Goal: Task Accomplishment & Management: Use online tool/utility

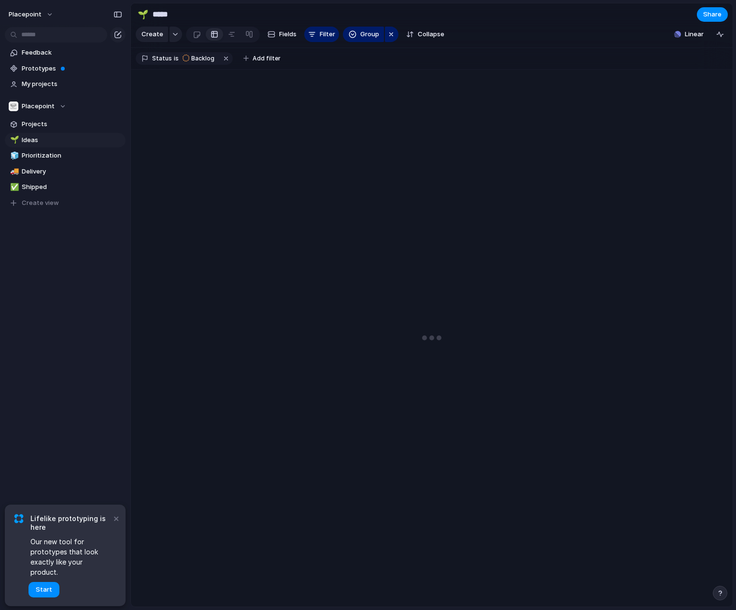
click at [61, 369] on div "Placepoint Feedback Prototypes My projects Placepoint Projects 🌱 Ideas 🧊 Priori…" at bounding box center [65, 305] width 130 height 610
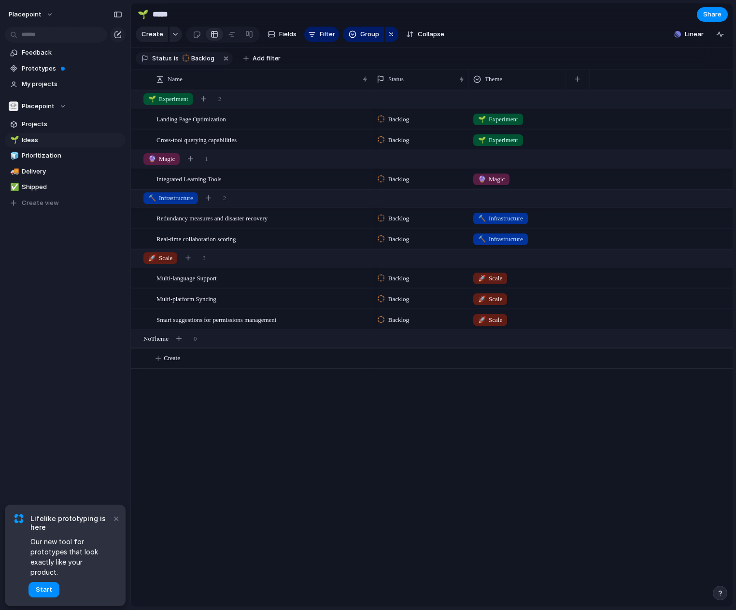
click at [357, 463] on div "Landing Page Optimization Cross-tool querying capabilities Integrated Learning …" at bounding box center [432, 348] width 602 height 516
click at [40, 123] on span "Projects" at bounding box center [72, 124] width 100 height 10
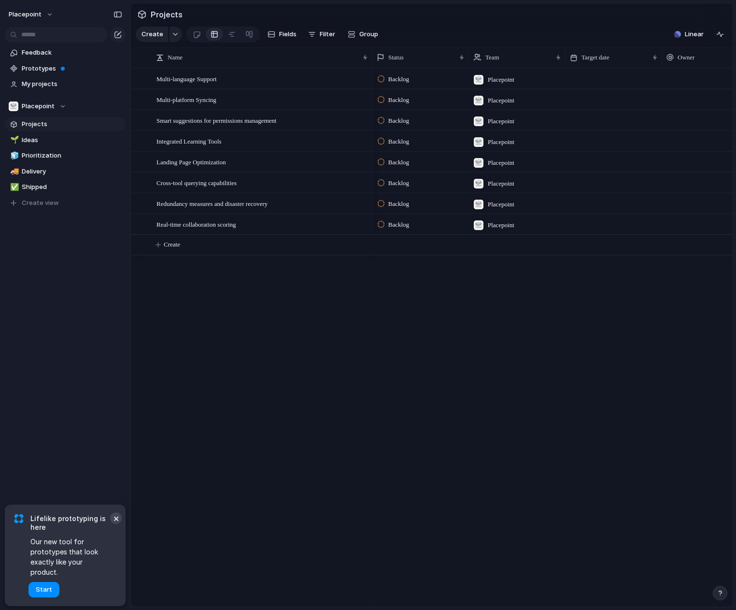
click at [116, 524] on button "×" at bounding box center [116, 518] width 12 height 12
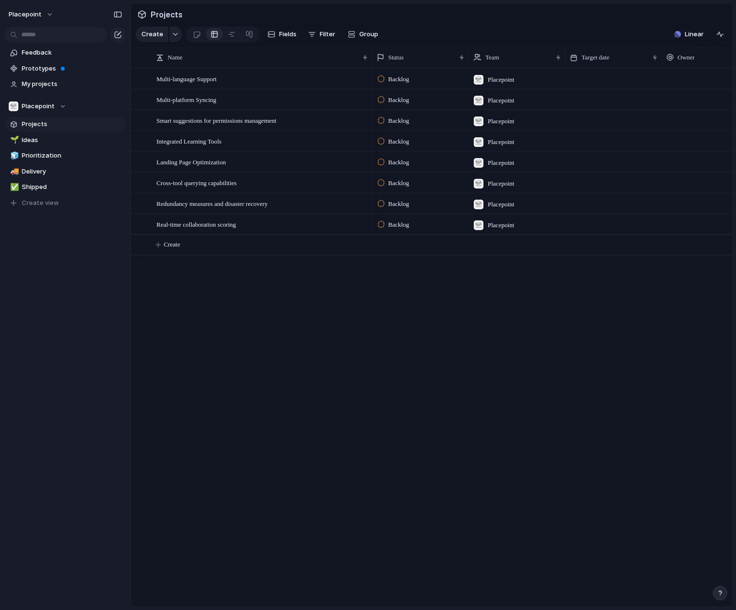
click at [257, 355] on div "Multi-language Support Multi-platform Syncing Smart suggestions for permissions…" at bounding box center [432, 337] width 602 height 538
click at [30, 140] on span "Ideas" at bounding box center [72, 140] width 100 height 10
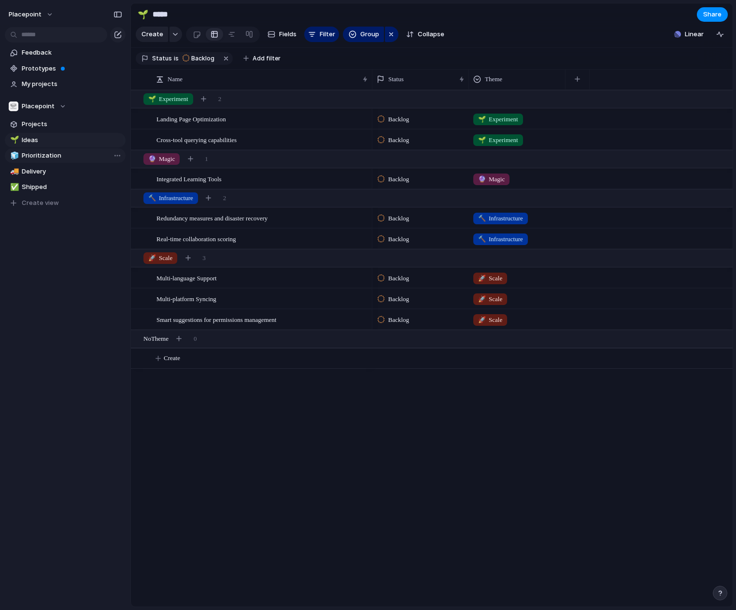
click at [42, 155] on span "Prioritization" at bounding box center [72, 156] width 100 height 10
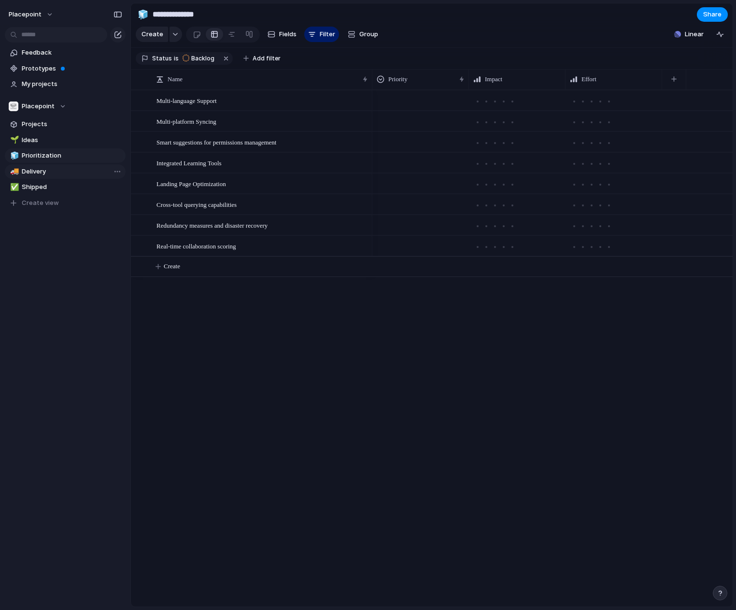
click at [49, 171] on span "Delivery" at bounding box center [72, 172] width 100 height 10
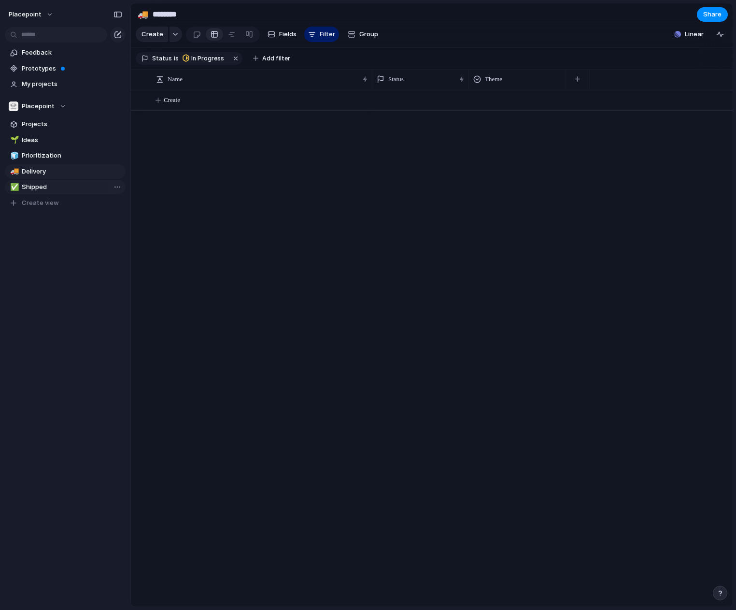
click at [48, 184] on span "Shipped" at bounding box center [72, 187] width 100 height 10
type input "*******"
click at [43, 68] on span "Prototypes" at bounding box center [72, 69] width 100 height 10
click at [36, 46] on link "Feedback" at bounding box center [65, 52] width 121 height 14
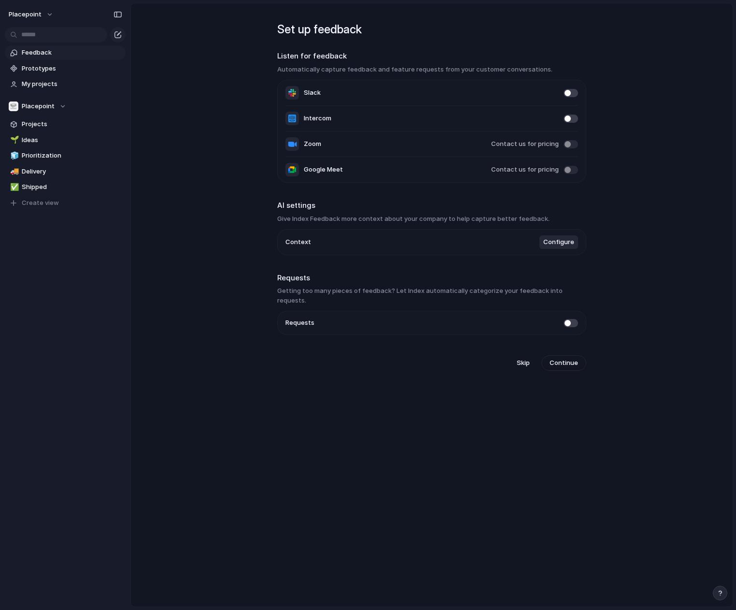
click at [569, 92] on span at bounding box center [571, 93] width 14 height 8
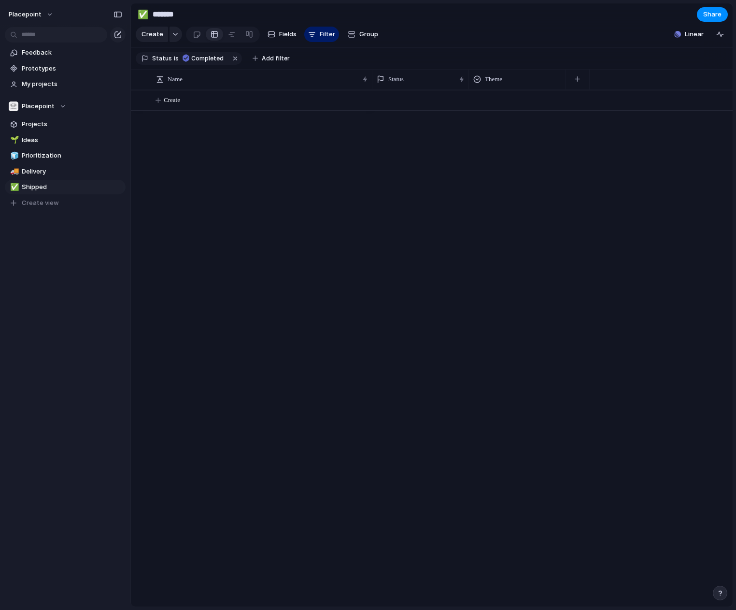
click at [281, 257] on div "Create" at bounding box center [432, 348] width 602 height 516
click at [40, 54] on span "Feedback" at bounding box center [72, 53] width 100 height 10
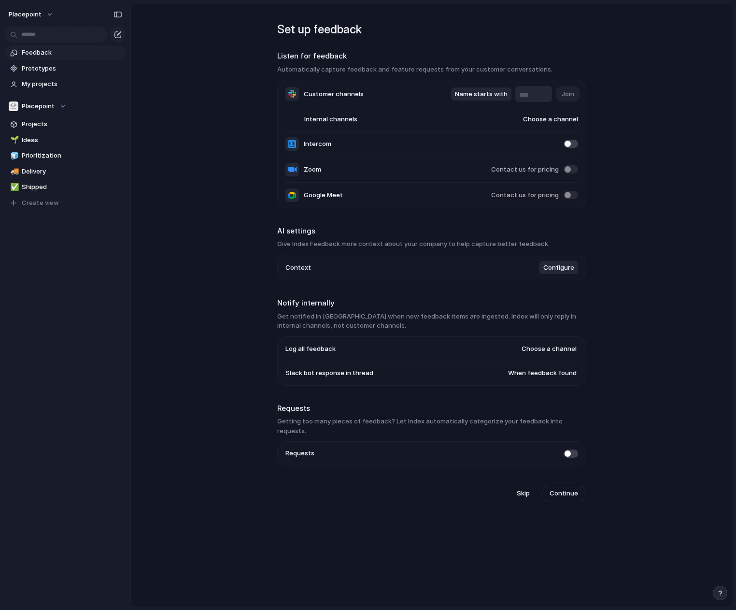
click at [542, 119] on span "Choose a channel" at bounding box center [541, 119] width 74 height 10
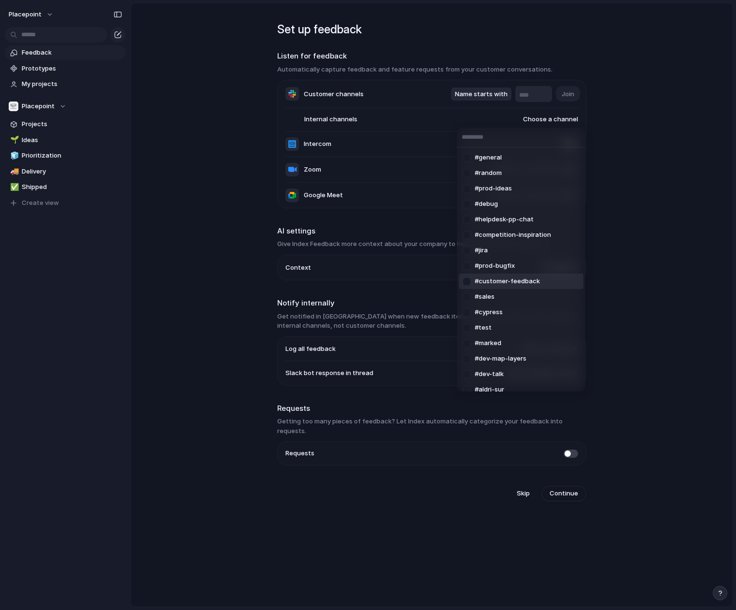
click at [520, 282] on span "#customer-feedback" at bounding box center [507, 281] width 65 height 10
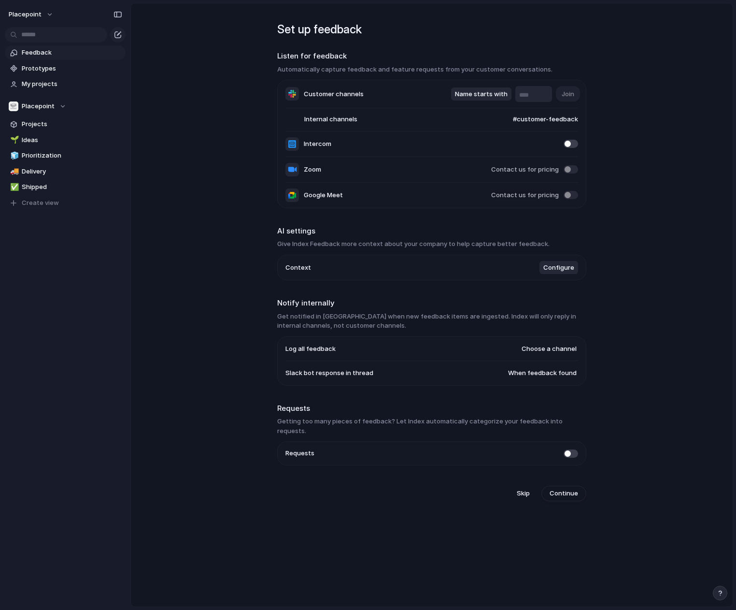
click at [664, 204] on main "Set up feedback Listen for feedback Automatically capture feedback and feature …" at bounding box center [431, 305] width 603 height 604
click at [331, 65] on h3 "Automatically capture feedback and feature requests from your customer conversa…" at bounding box center [431, 70] width 309 height 10
drag, startPoint x: 333, startPoint y: 71, endPoint x: 613, endPoint y: 74, distance: 279.2
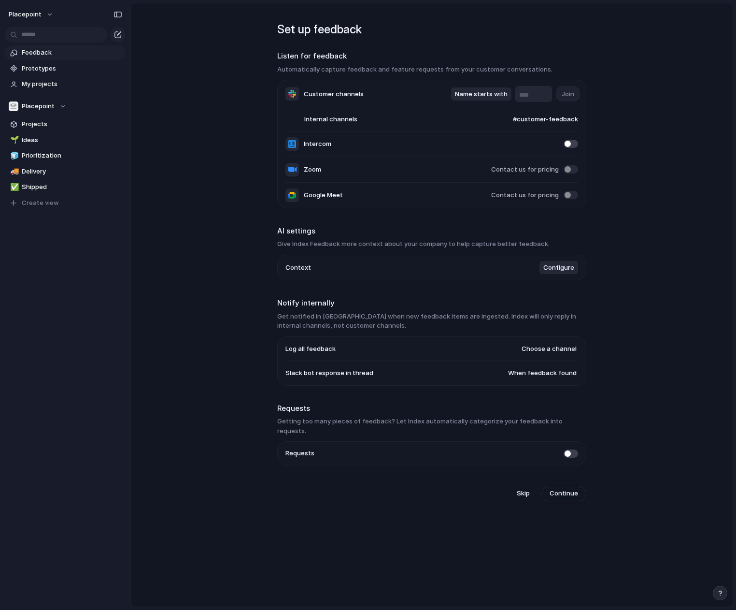
click at [505, 63] on section "Listen for feedback Automatically capture feedback and feature requests from yo…" at bounding box center [431, 129] width 309 height 157
click at [619, 77] on main "Set up feedback Listen for feedback Automatically capture feedback and feature …" at bounding box center [431, 305] width 603 height 604
click at [229, 274] on main "Set up feedback Listen for feedback Automatically capture feedback and feature …" at bounding box center [431, 305] width 603 height 604
click at [43, 8] on button "Placepoint" at bounding box center [31, 14] width 54 height 15
click at [44, 29] on li "Settings" at bounding box center [47, 36] width 80 height 15
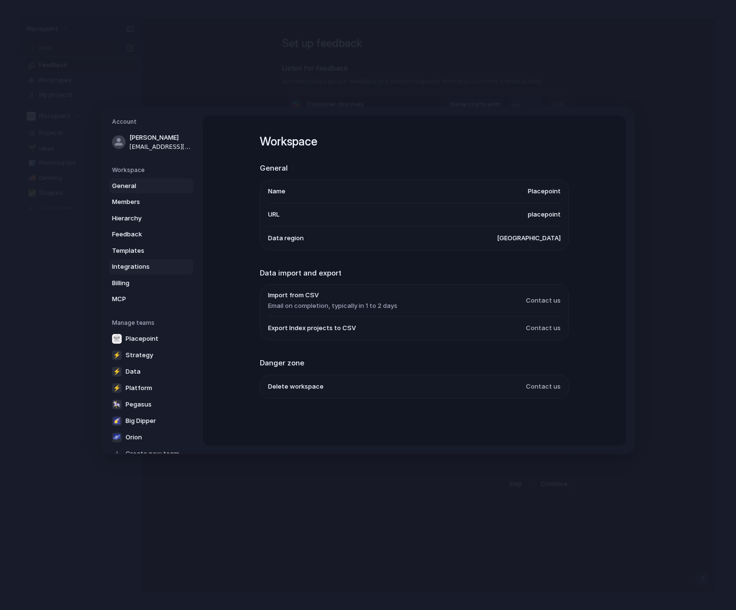
click at [135, 269] on span "Integrations" at bounding box center [143, 267] width 62 height 10
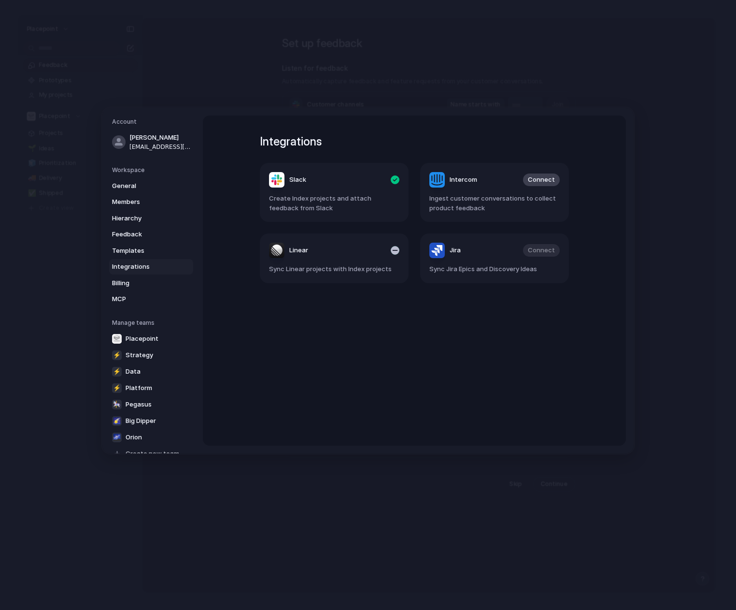
click at [314, 272] on span "Sync Linear projects with Index projects" at bounding box center [334, 269] width 130 height 10
click at [140, 247] on span "Templates" at bounding box center [143, 251] width 62 height 10
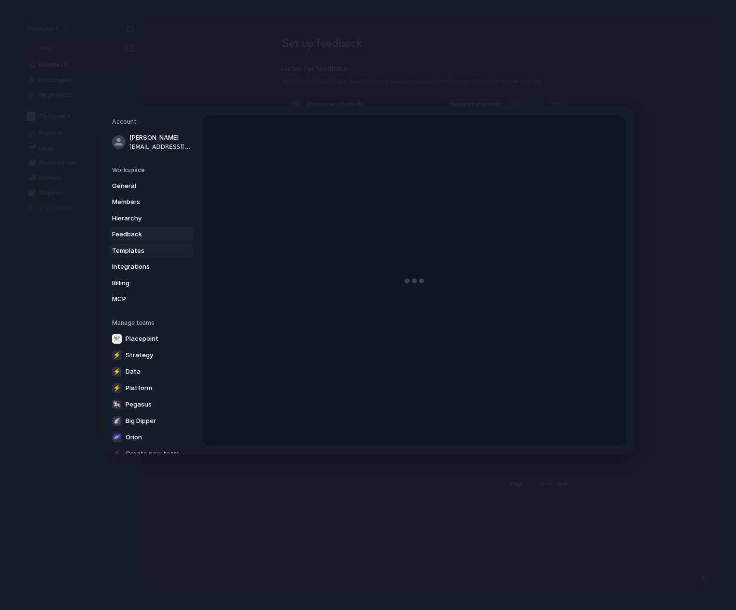
click at [140, 235] on span "Feedback" at bounding box center [143, 234] width 62 height 10
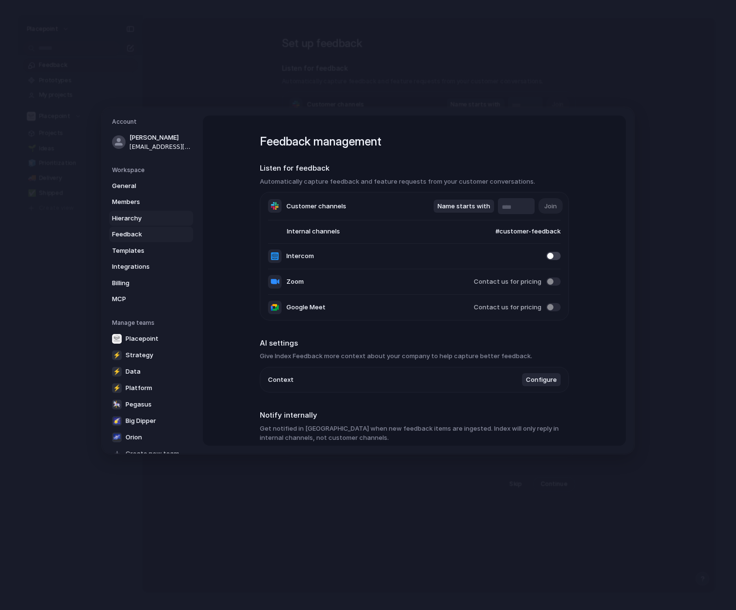
click at [141, 215] on span "Hierarchy" at bounding box center [143, 219] width 62 height 10
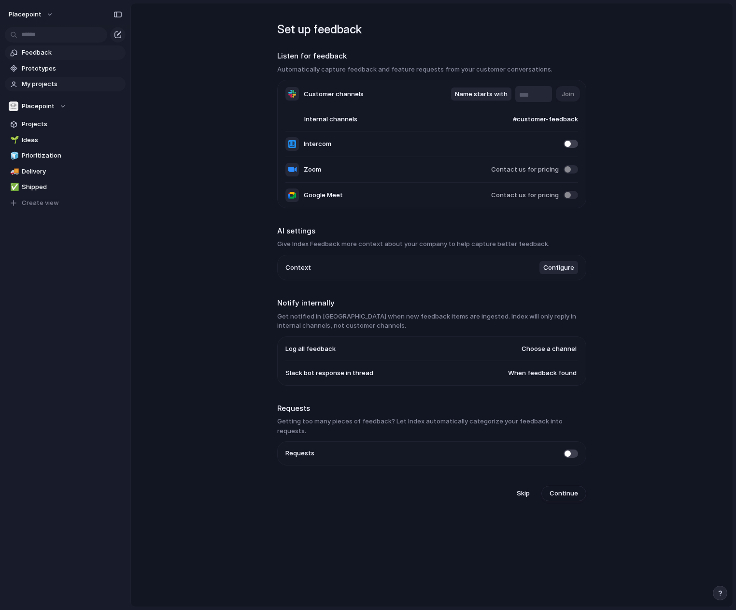
click at [36, 82] on span "My projects" at bounding box center [72, 84] width 100 height 10
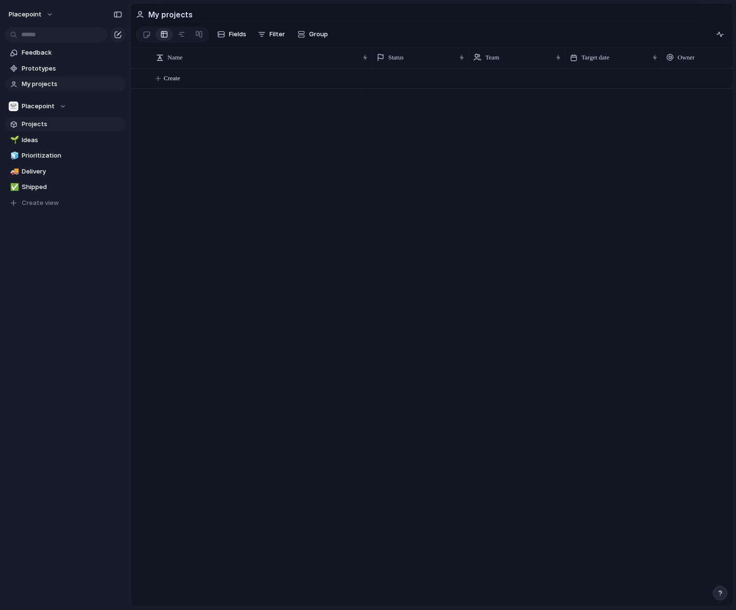
click at [42, 122] on span "Projects" at bounding box center [72, 124] width 100 height 10
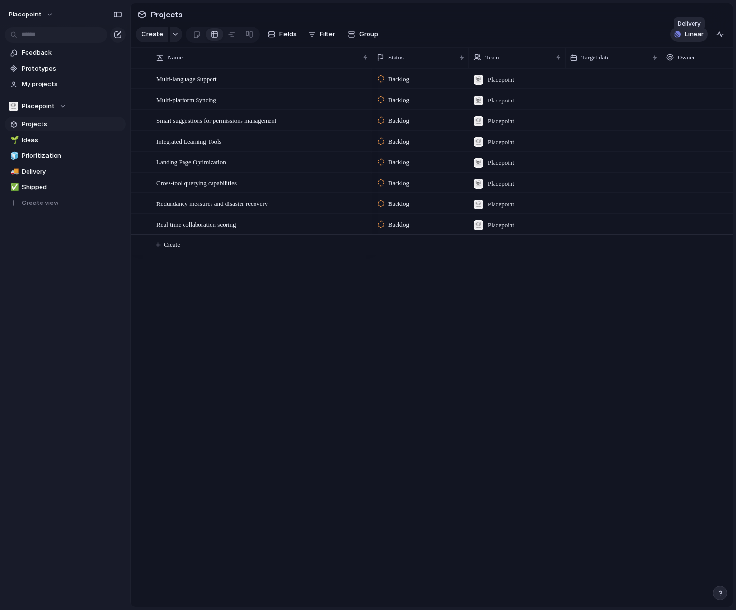
click at [694, 38] on span "Linear" at bounding box center [694, 34] width 19 height 10
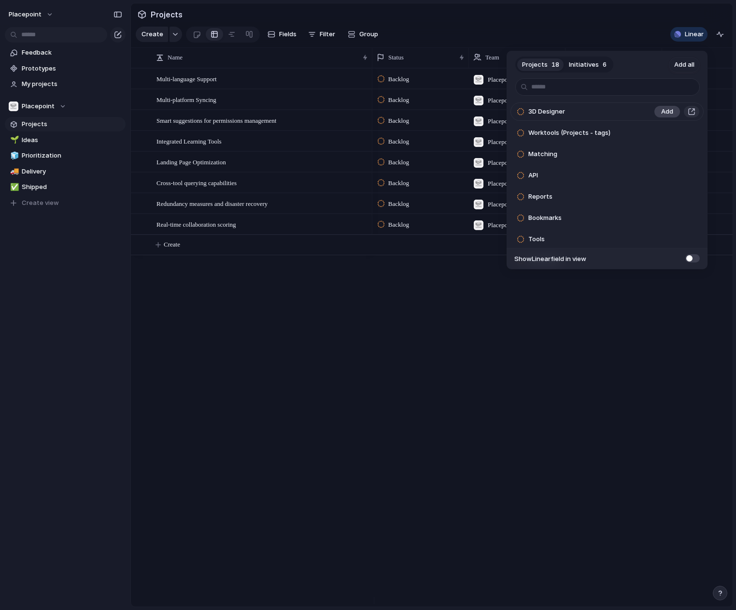
click at [666, 111] on span "Add" at bounding box center [667, 112] width 12 height 10
click at [664, 111] on span "Add" at bounding box center [667, 112] width 12 height 10
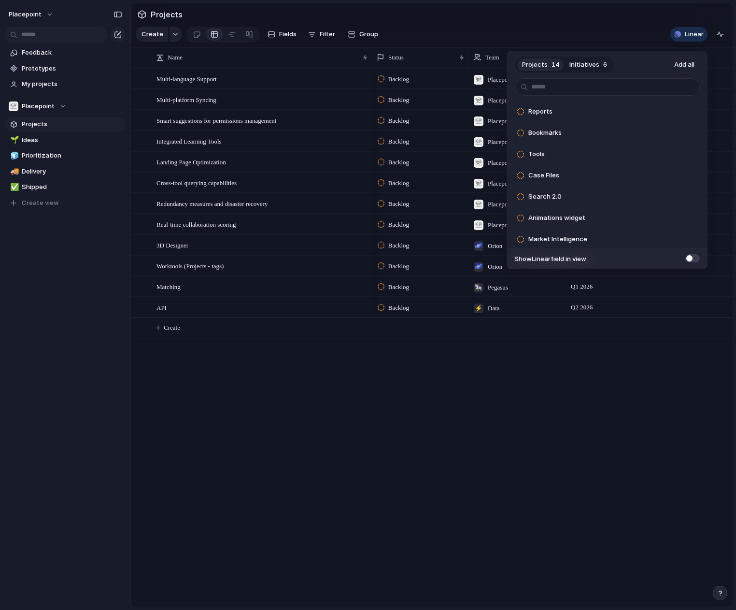
click at [664, 111] on span "Add" at bounding box center [667, 112] width 12 height 10
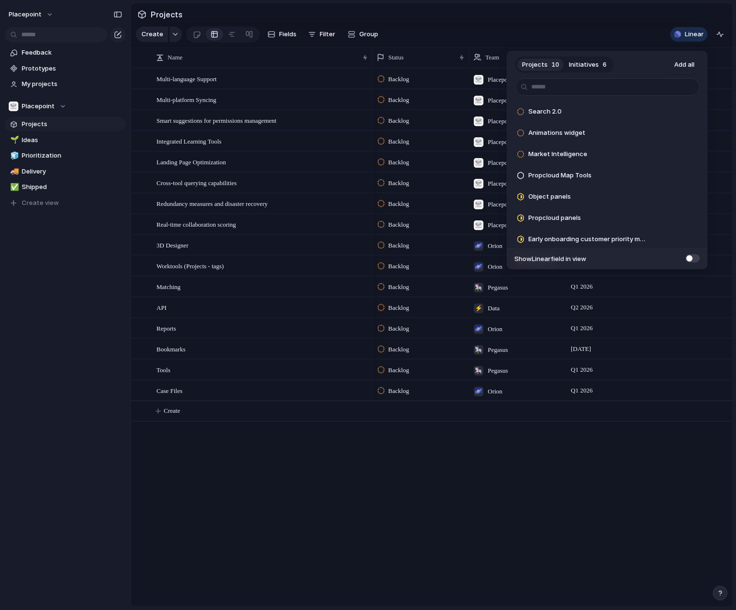
click at [664, 111] on span "Add" at bounding box center [667, 112] width 12 height 10
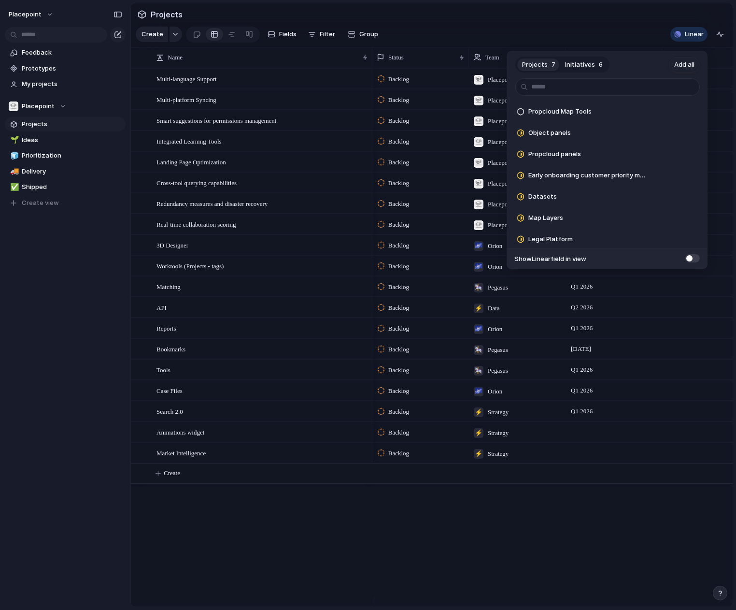
click at [536, 17] on div "Projects 7 Initiatives 6 Add all Propcloud Map Tools Add Object panels Add Prop…" at bounding box center [368, 305] width 736 height 610
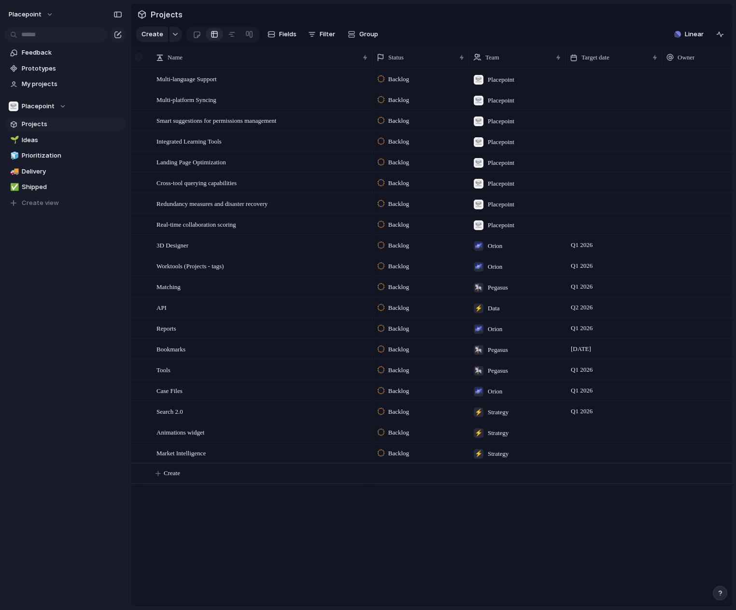
click at [143, 68] on div at bounding box center [140, 57] width 18 height 20
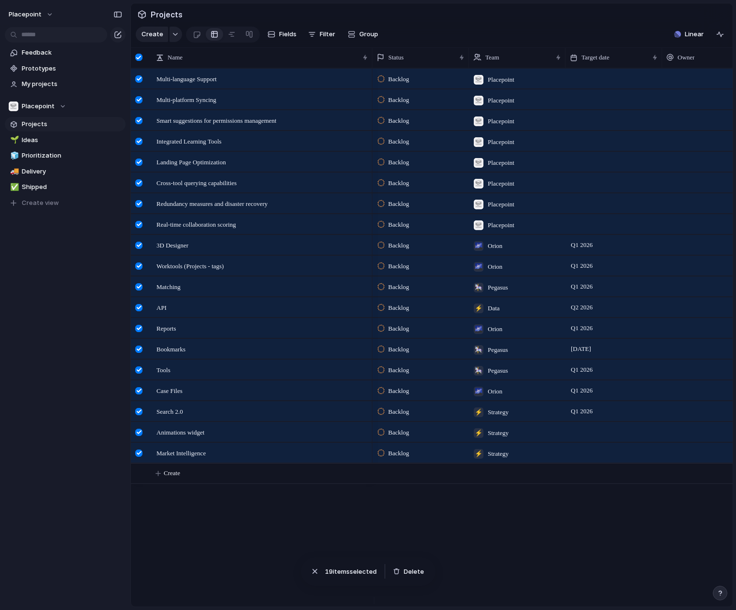
click at [141, 61] on div at bounding box center [138, 57] width 7 height 7
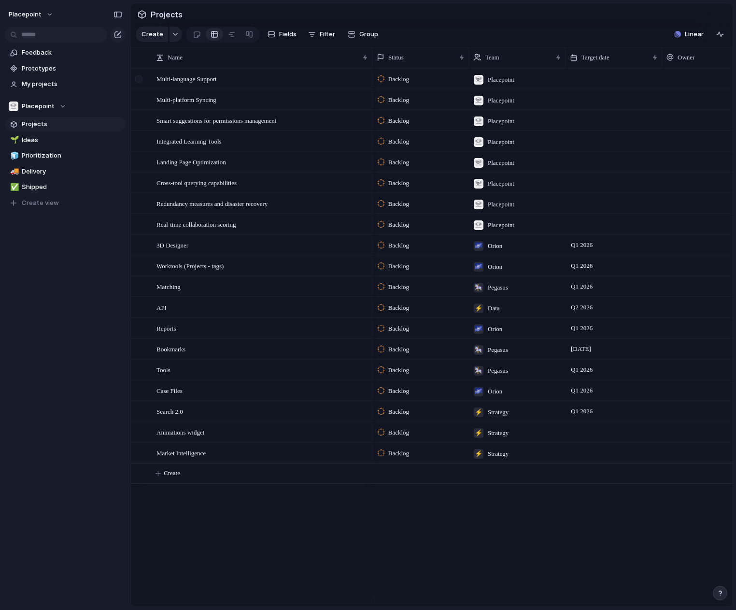
click at [140, 83] on div at bounding box center [138, 78] width 7 height 7
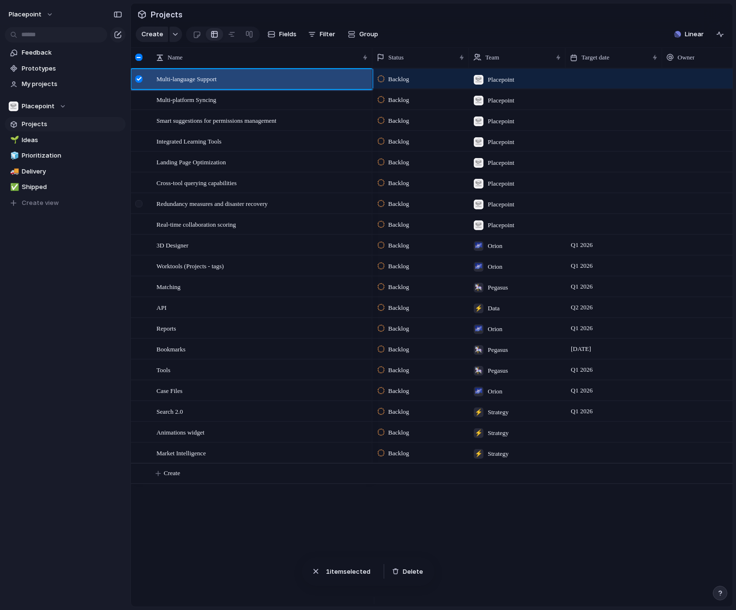
click at [141, 207] on div at bounding box center [138, 203] width 7 height 7
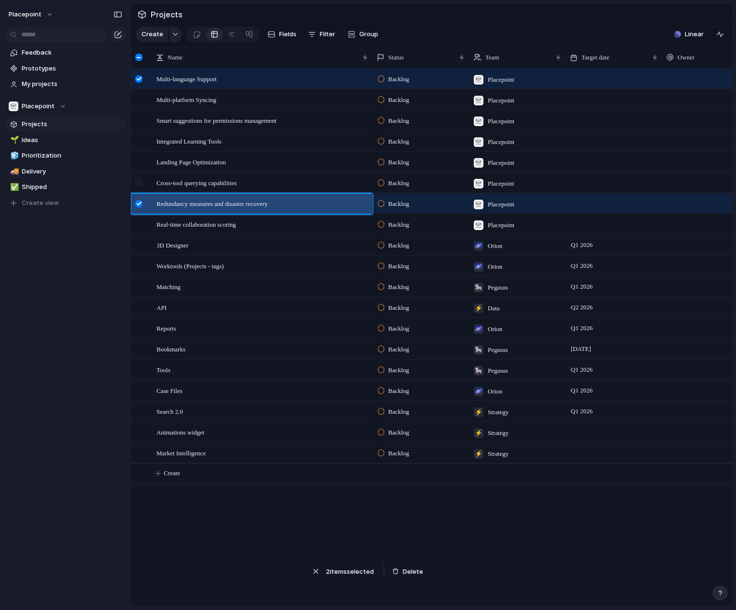
click at [136, 196] on div at bounding box center [139, 186] width 17 height 26
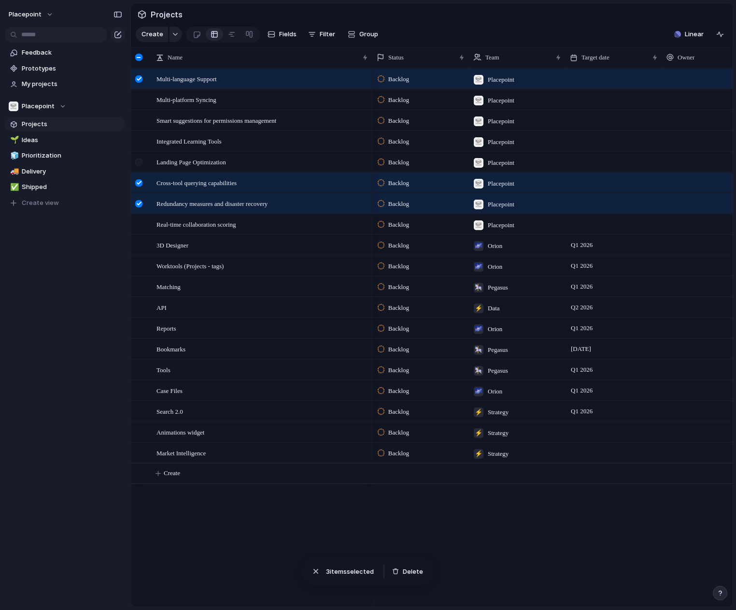
click at [139, 174] on div at bounding box center [139, 165] width 17 height 26
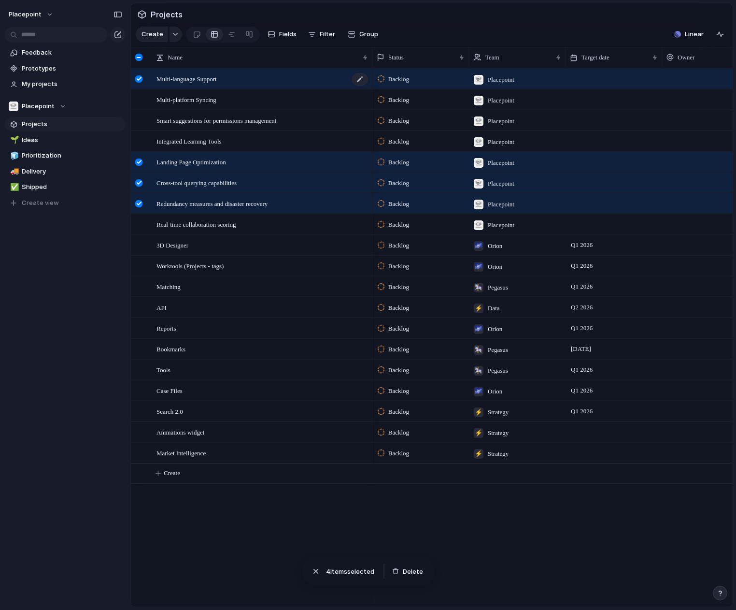
click at [205, 84] on span "Multi-language Support" at bounding box center [187, 78] width 60 height 11
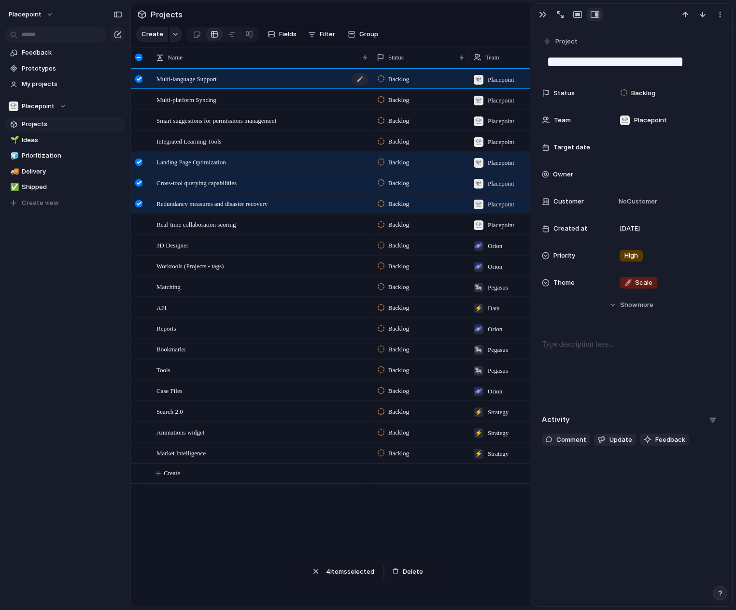
click at [205, 84] on span "Multi-language Support" at bounding box center [187, 78] width 60 height 11
click at [139, 103] on div at bounding box center [138, 99] width 7 height 7
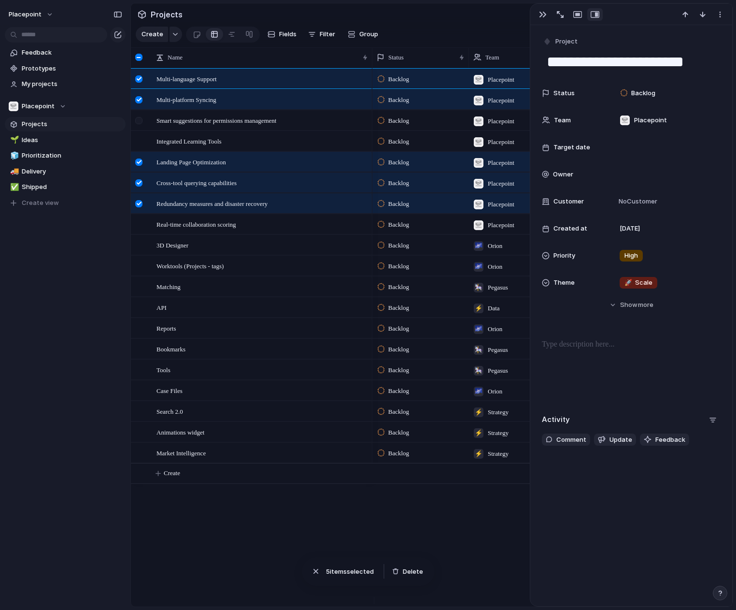
click at [138, 124] on div at bounding box center [138, 120] width 7 height 7
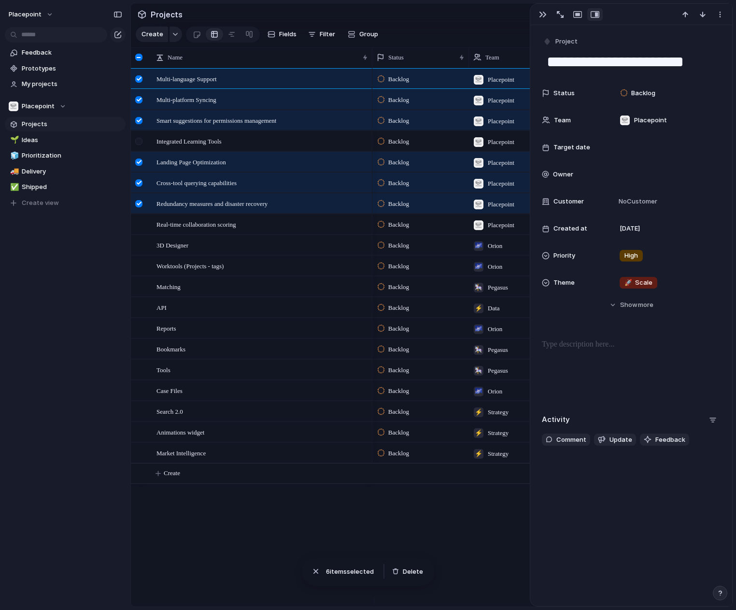
click at [140, 143] on div at bounding box center [139, 144] width 17 height 26
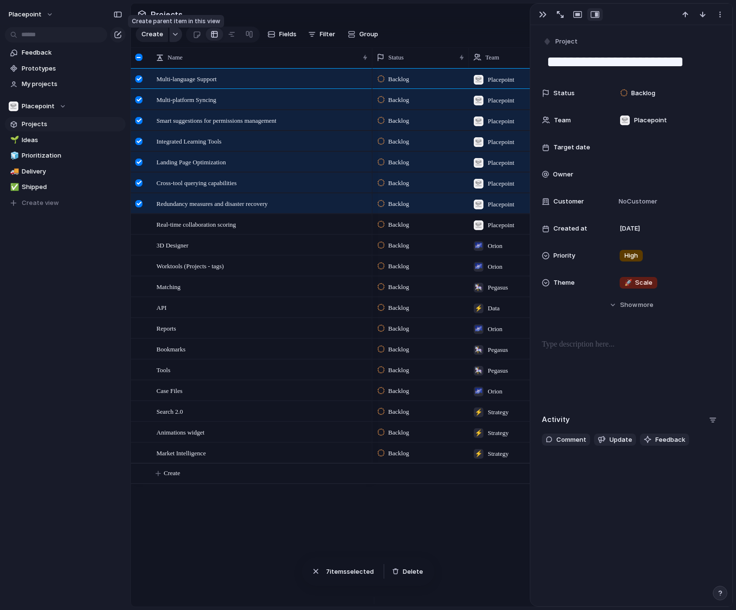
click at [176, 36] on div "button" at bounding box center [175, 34] width 7 height 4
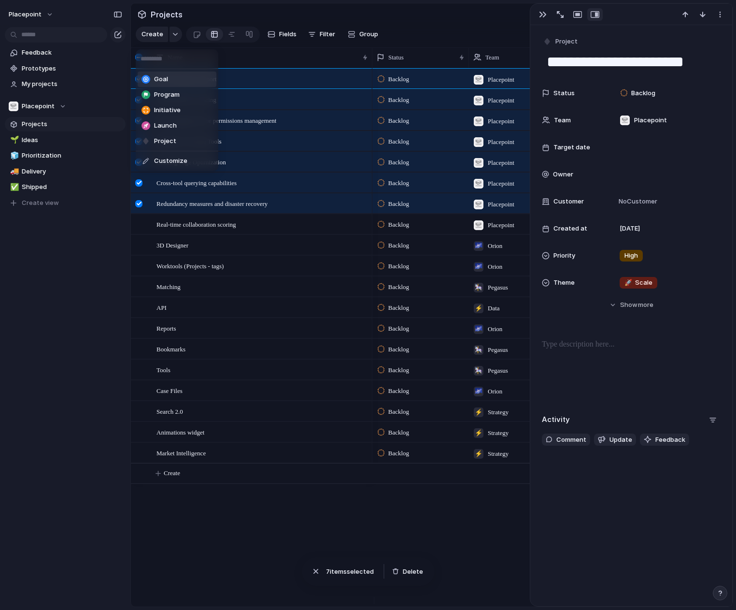
click at [177, 41] on div "Goal Program Initiative Launch Project Customize" at bounding box center [368, 305] width 736 height 610
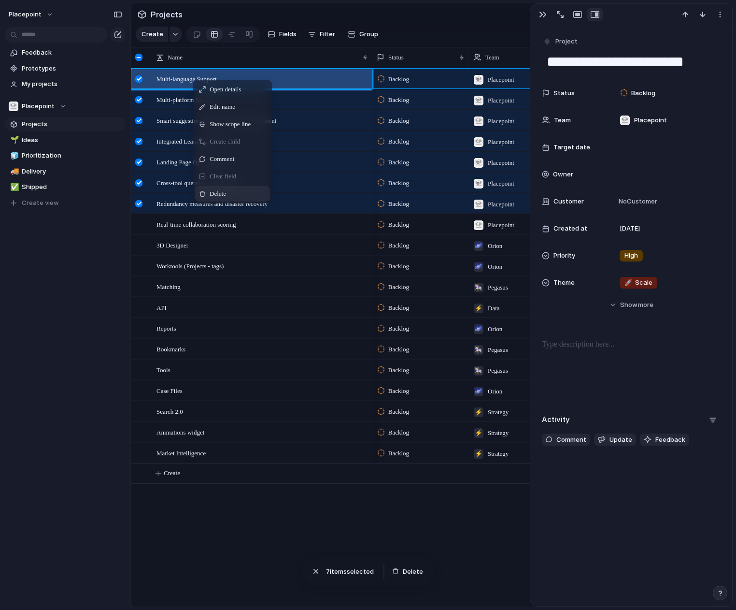
click at [229, 201] on div "Delete" at bounding box center [232, 193] width 75 height 15
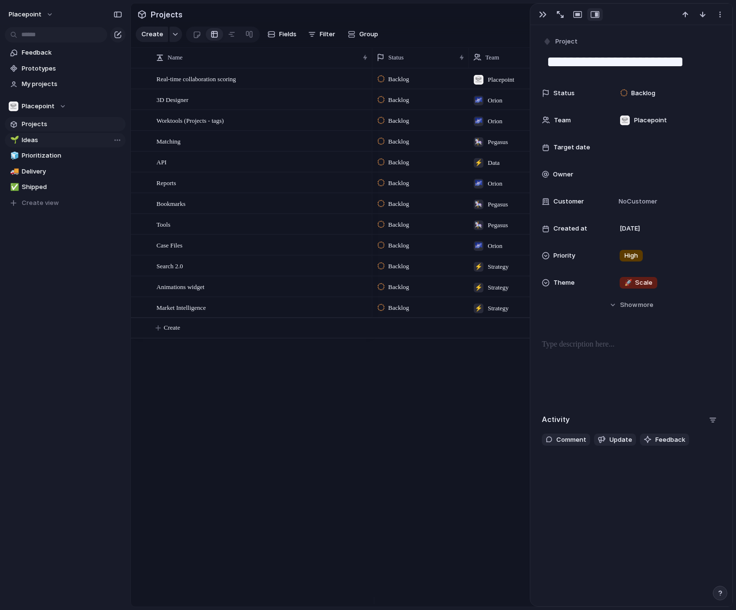
click at [43, 138] on span "Ideas" at bounding box center [72, 140] width 100 height 10
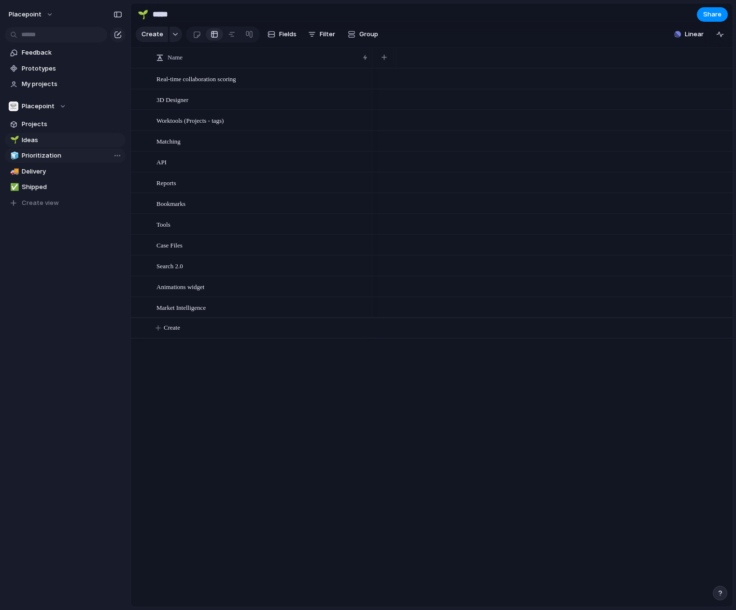
click at [48, 153] on span "Prioritization" at bounding box center [72, 156] width 100 height 10
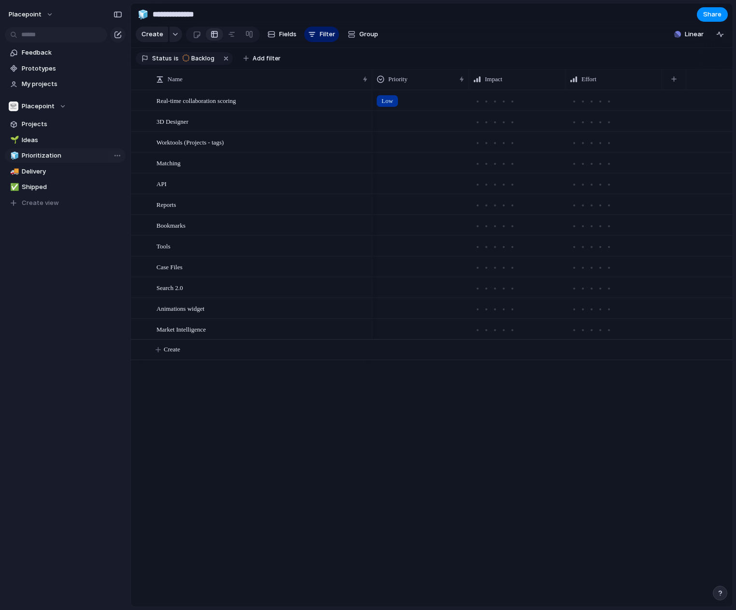
click at [48, 154] on span "Prioritization" at bounding box center [72, 156] width 100 height 10
click at [43, 168] on span "Delivery" at bounding box center [72, 172] width 100 height 10
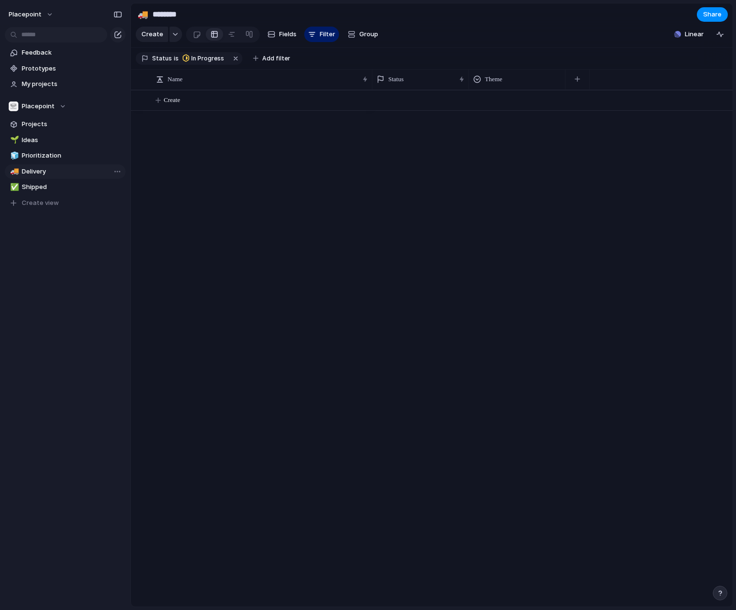
click at [49, 171] on span "Delivery" at bounding box center [72, 172] width 100 height 10
click at [49, 185] on span "Shipped" at bounding box center [72, 187] width 100 height 10
click at [49, 157] on span "Prioritization" at bounding box center [72, 156] width 100 height 10
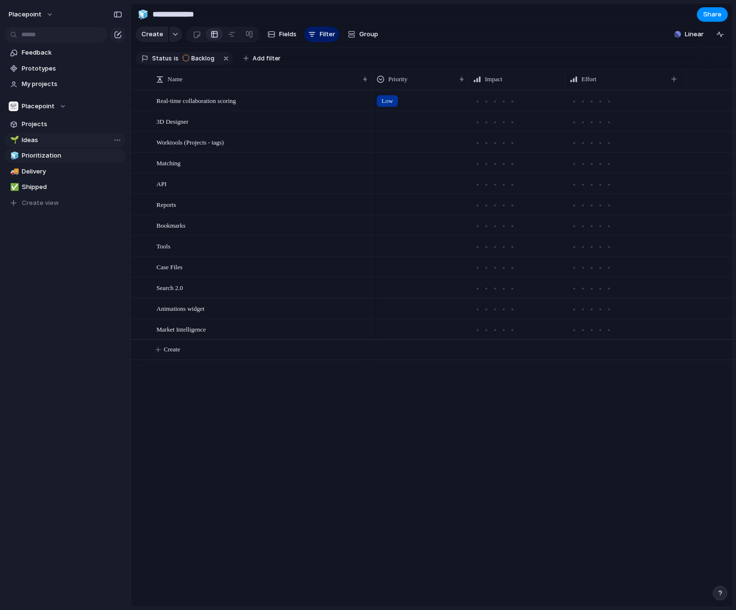
click at [45, 142] on span "Ideas" at bounding box center [72, 140] width 100 height 10
type input "*****"
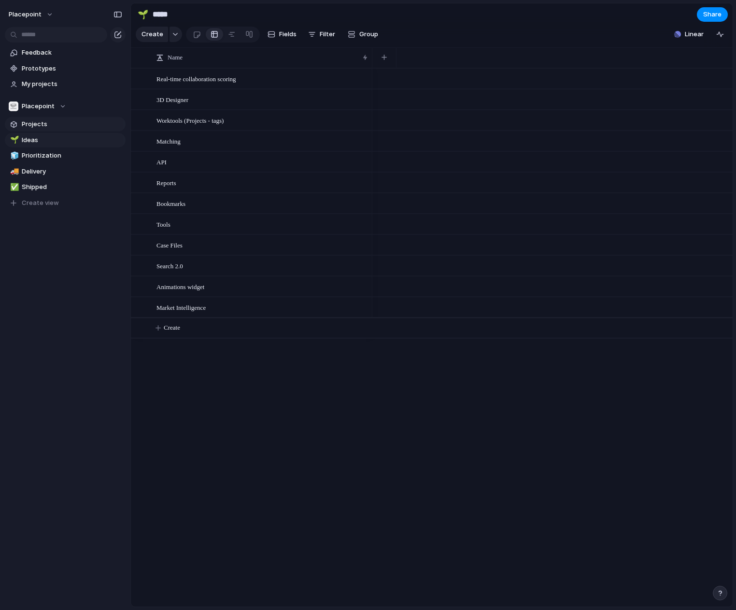
click at [47, 127] on span "Projects" at bounding box center [72, 124] width 100 height 10
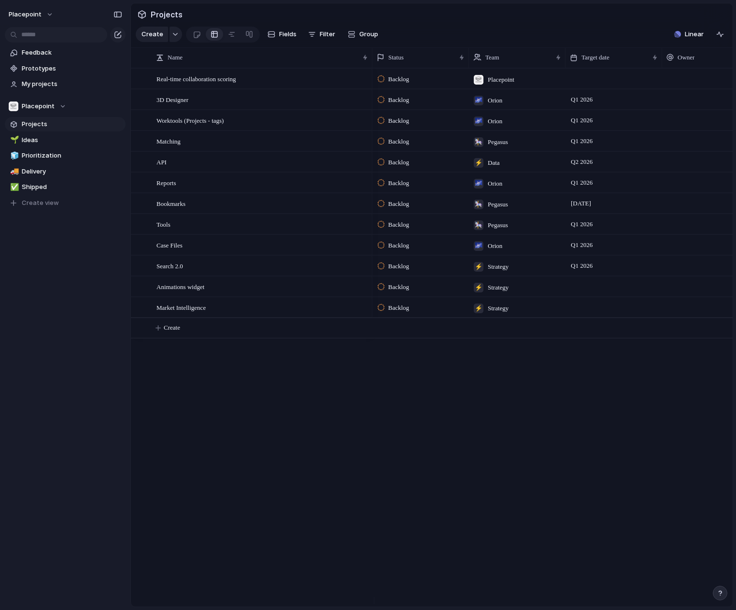
click at [369, 85] on div "Real-time collaboration scoring" at bounding box center [258, 79] width 228 height 20
click at [358, 86] on div at bounding box center [360, 79] width 16 height 13
click at [199, 84] on span "Real-time collaboration scoring" at bounding box center [197, 78] width 80 height 11
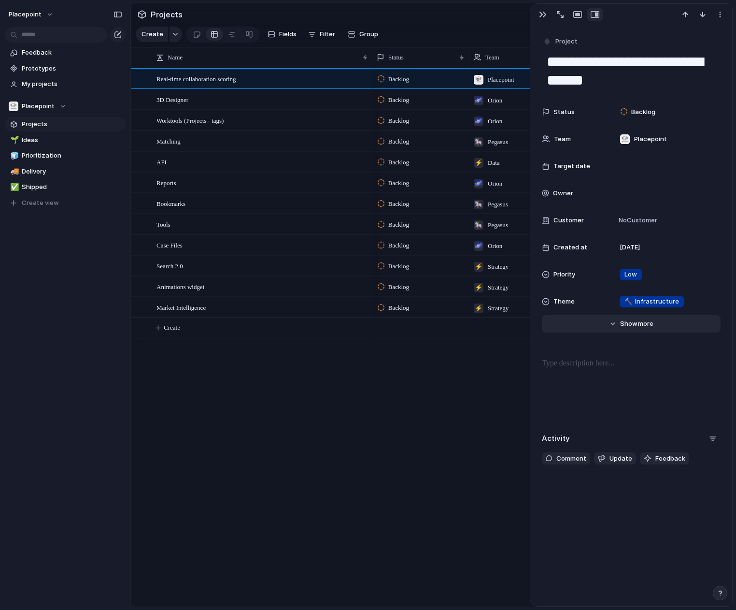
click at [638, 323] on span "more" at bounding box center [645, 324] width 15 height 10
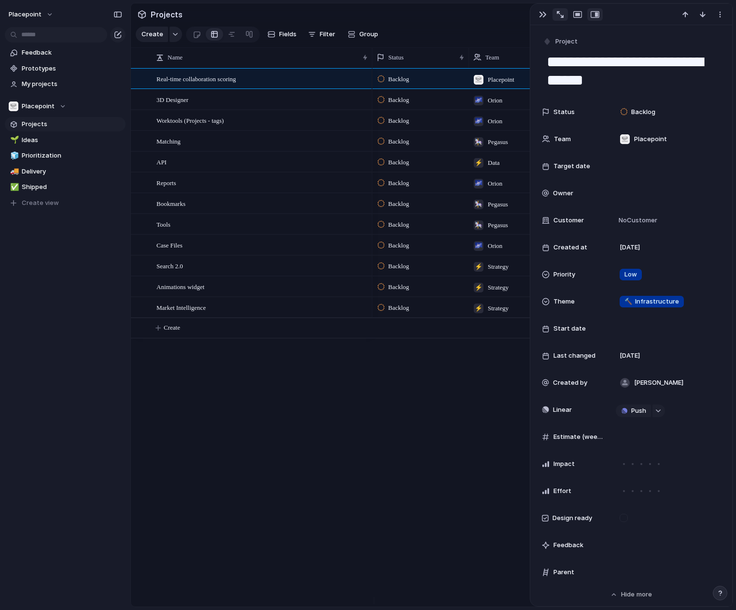
click at [561, 15] on div "button" at bounding box center [560, 14] width 7 height 7
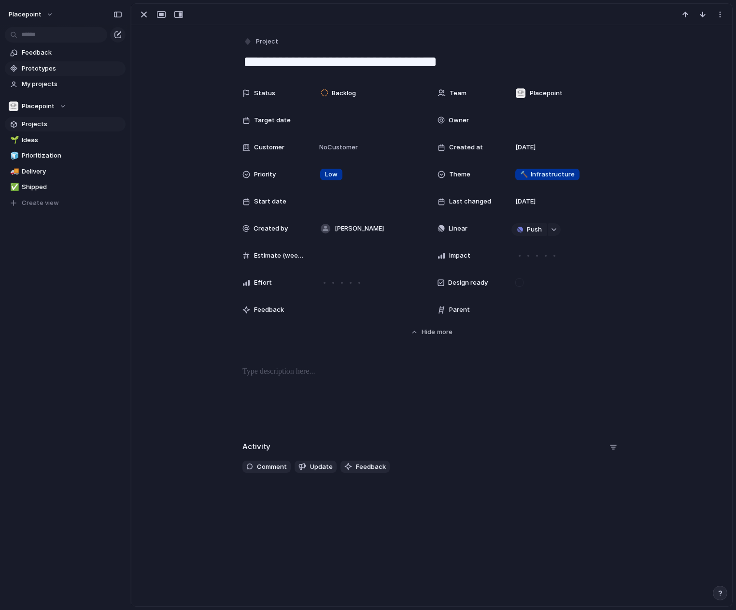
click at [111, 72] on span "Prototypes" at bounding box center [72, 69] width 100 height 10
click at [95, 298] on div "Placepoint Feedback Prototypes My projects Placepoint Projects 🌱 Ideas 🧊 Priori…" at bounding box center [65, 305] width 130 height 610
click at [43, 119] on link "Projects" at bounding box center [65, 124] width 121 height 14
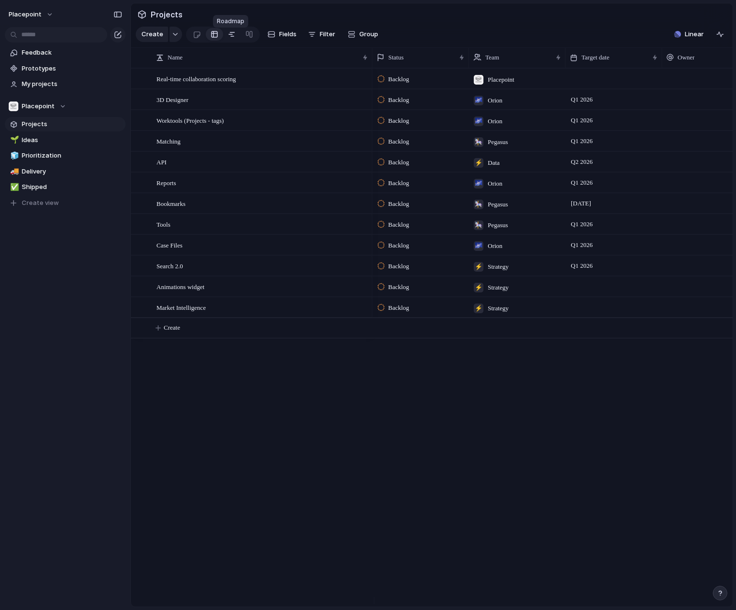
click at [228, 38] on div at bounding box center [232, 34] width 8 height 15
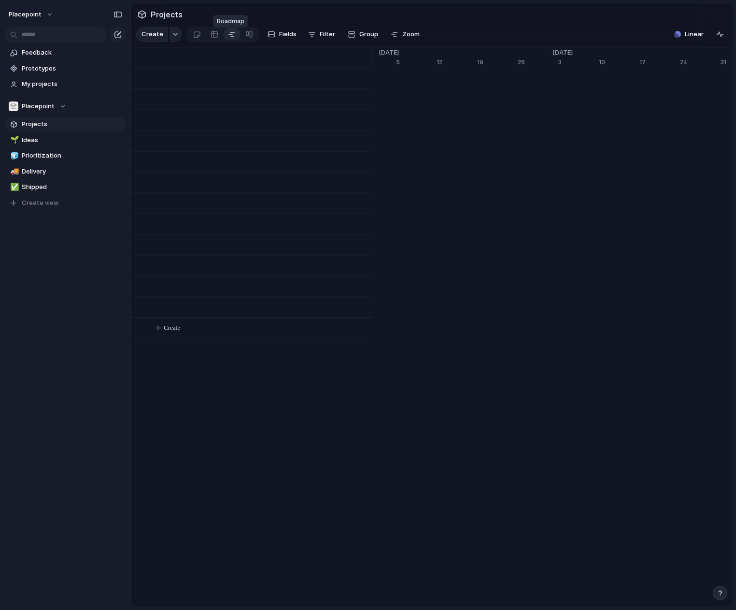
scroll to position [0, 6326]
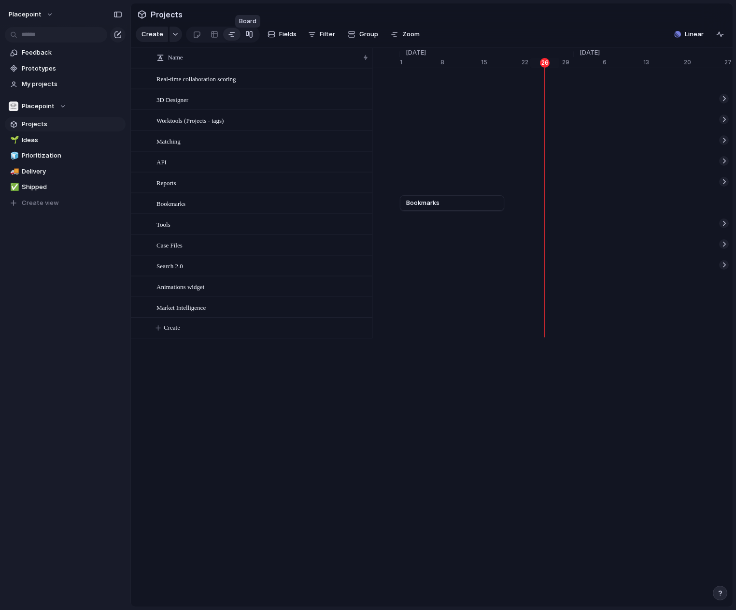
click at [245, 37] on div at bounding box center [249, 34] width 8 height 15
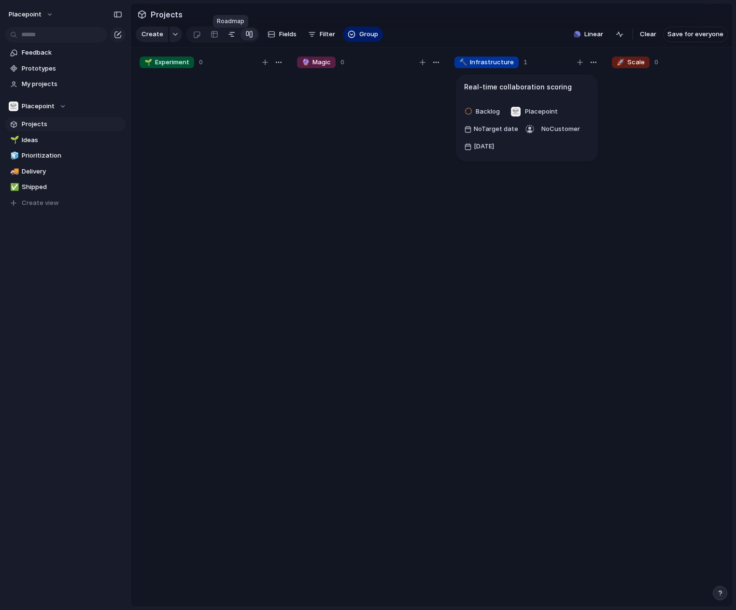
click at [229, 37] on div at bounding box center [232, 34] width 8 height 15
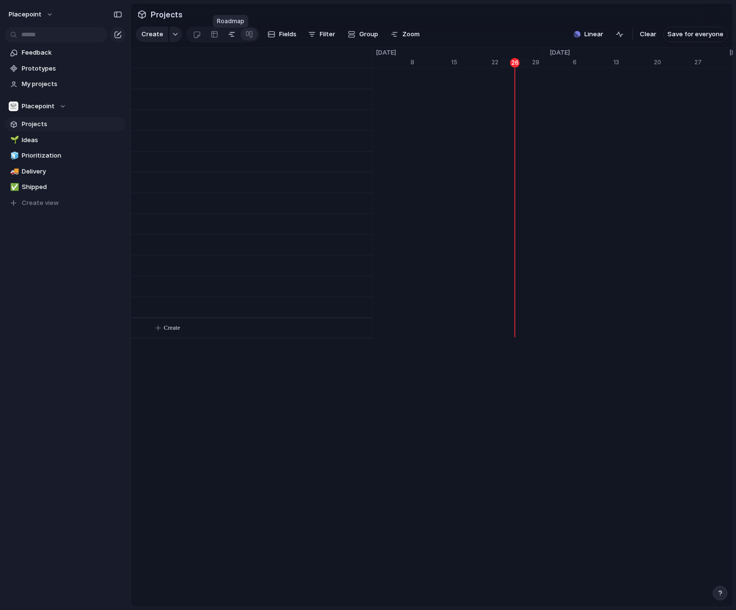
scroll to position [0, 6356]
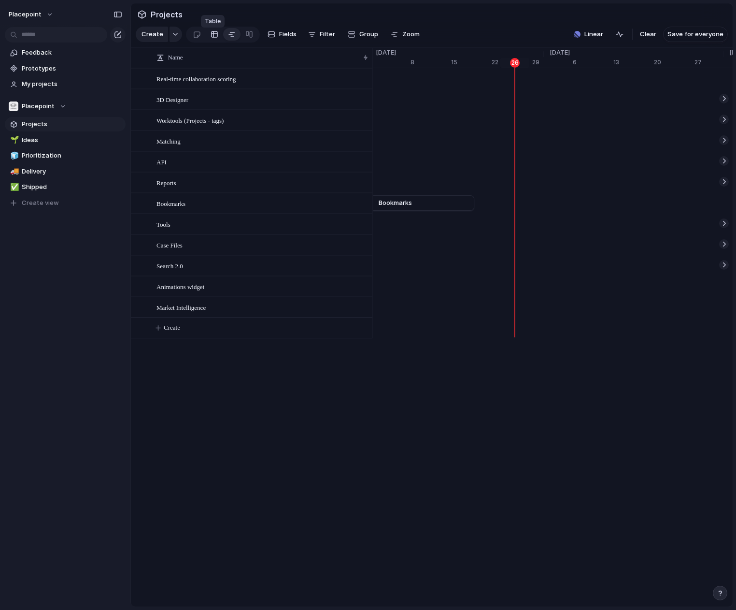
click at [211, 39] on div at bounding box center [215, 34] width 8 height 15
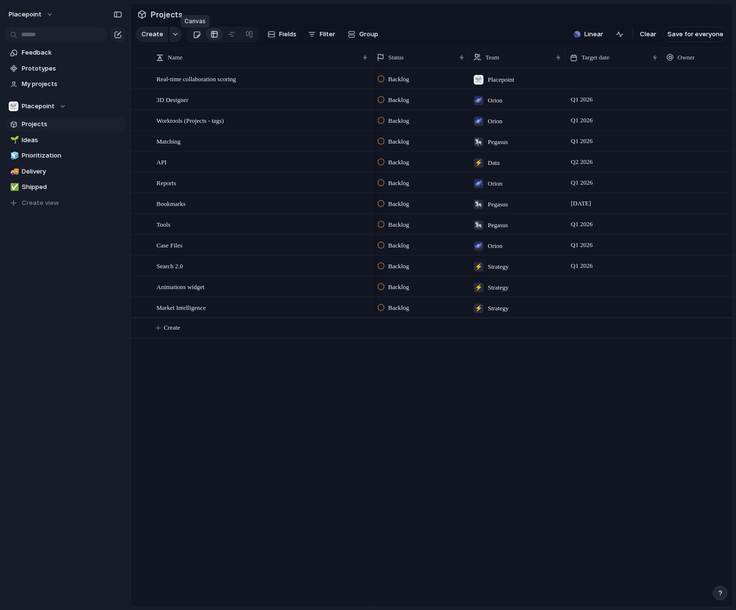
click at [198, 38] on div at bounding box center [197, 35] width 8 height 16
